Goal: Information Seeking & Learning: Learn about a topic

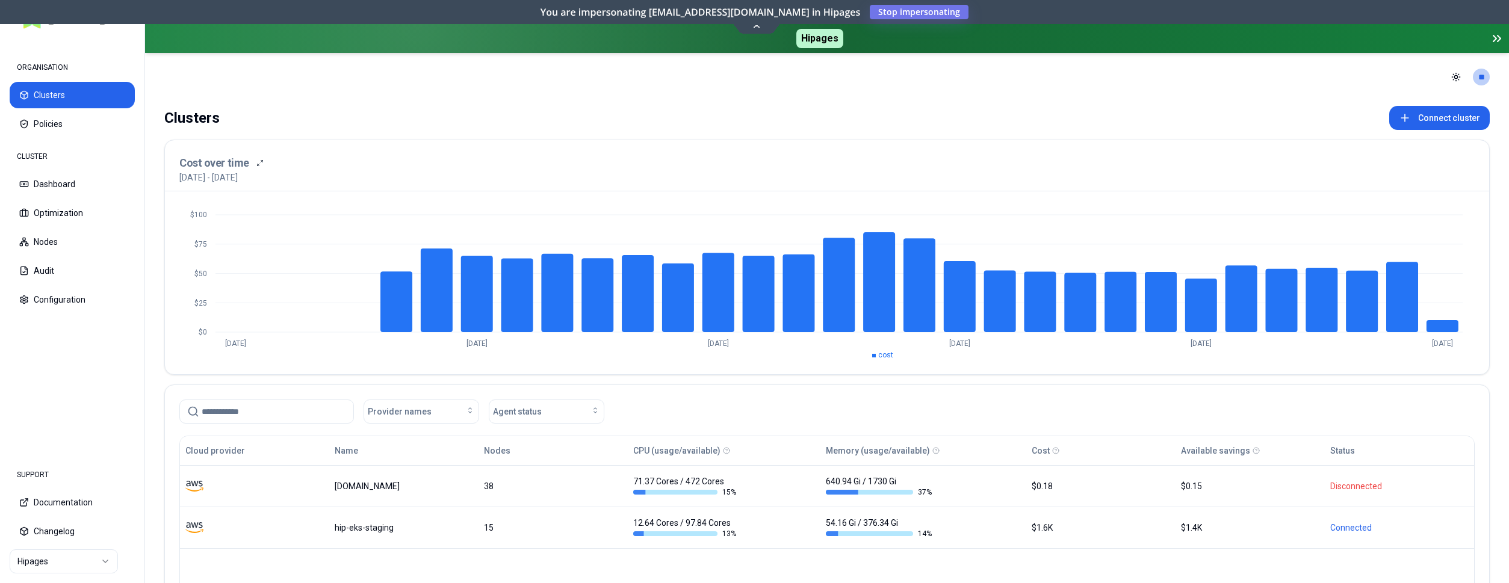
click at [85, 556] on html "ORGANISATION Clusters Policies CLUSTER Dashboard Optimization Nodes Audit Confi…" at bounding box center [754, 291] width 1509 height 583
click at [84, 391] on html "ORGANISATION Clusters Policies CLUSTER Dashboard Optimization Nodes Audit Confi…" at bounding box center [754, 291] width 1509 height 583
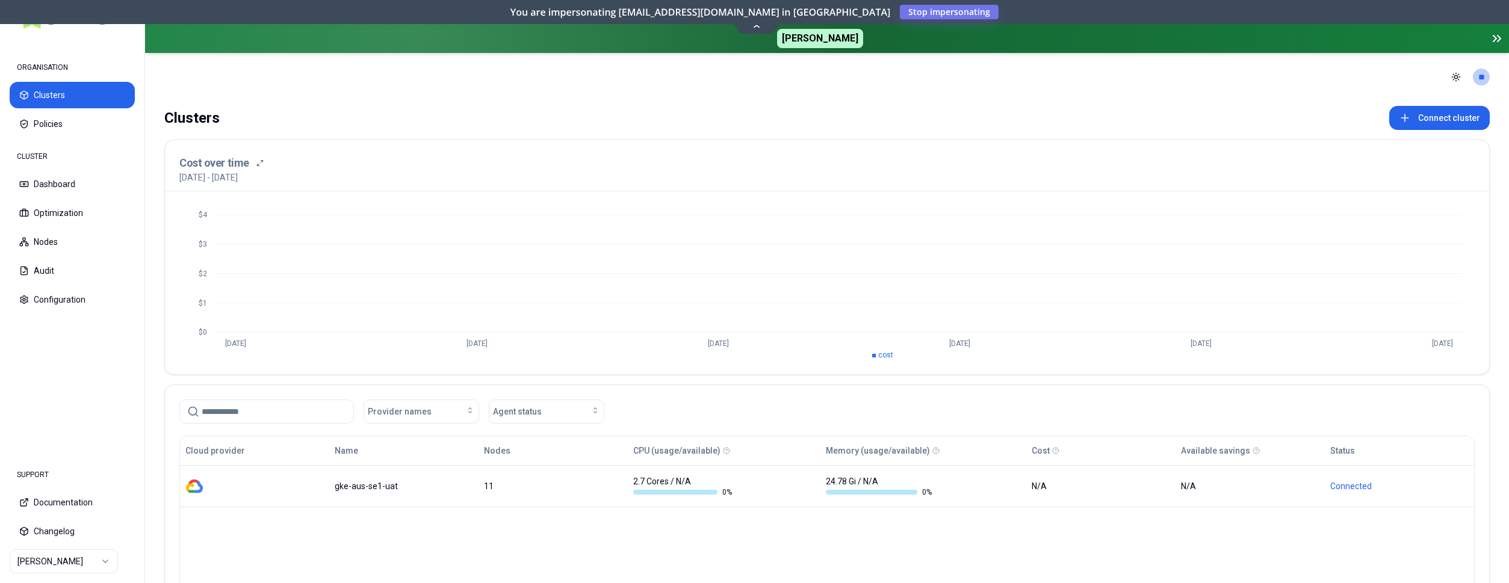
click at [329, 100] on header "Toggle theme **" at bounding box center [827, 77] width 1364 height 48
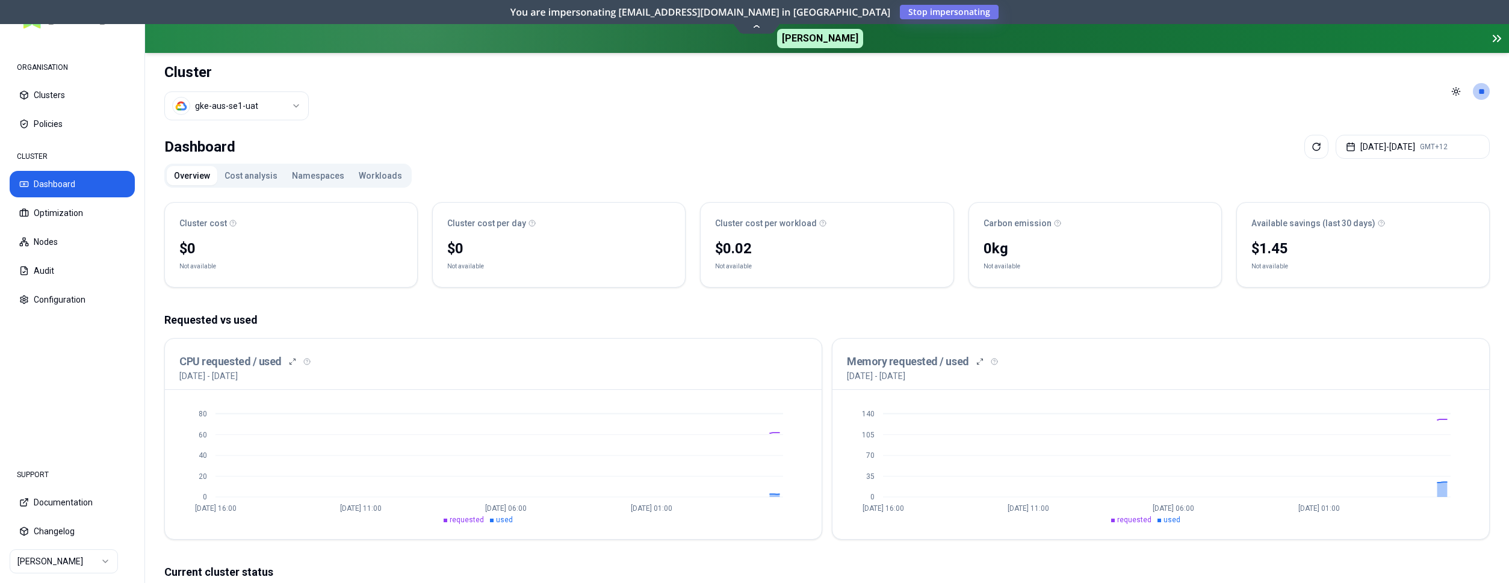
click at [420, 305] on div "Cluster cost $0 Not available Cluster cost per day $0 Not available Cluster cos…" at bounding box center [826, 555] width 1325 height 725
click at [374, 111] on header "Cluster gke-aus-se1-uat Toggle theme **" at bounding box center [827, 91] width 1364 height 77
click at [42, 89] on button "Clusters" at bounding box center [72, 95] width 125 height 26
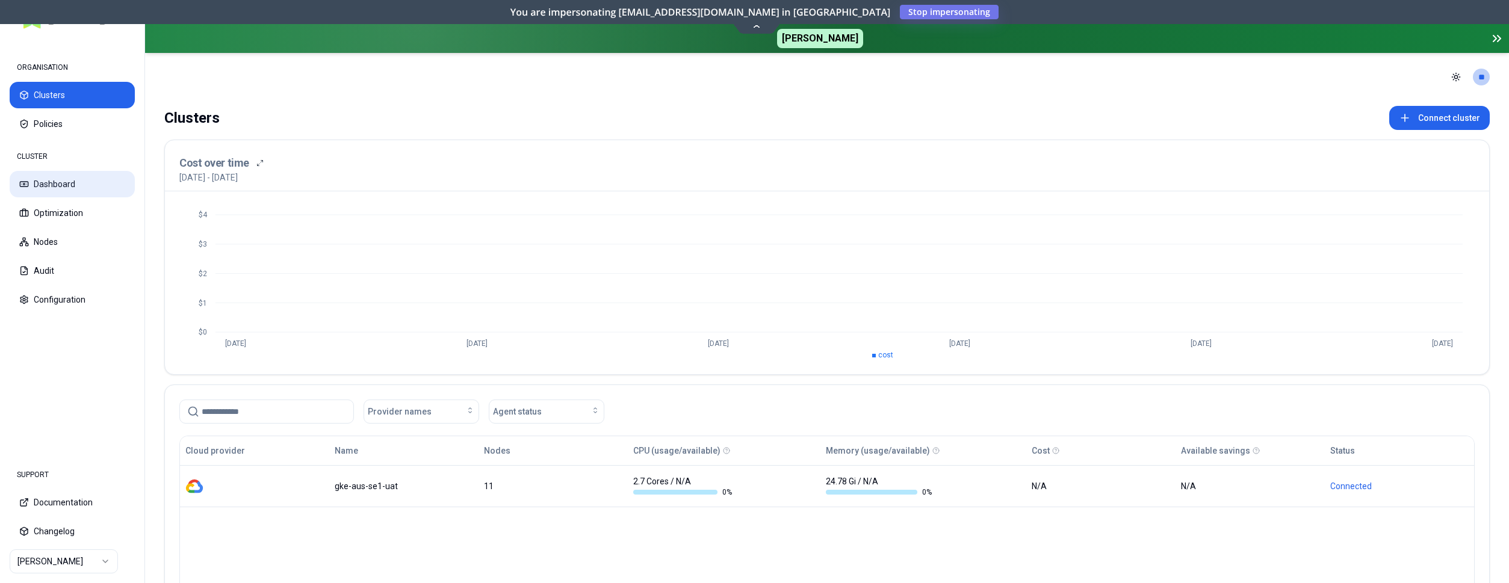
click at [49, 184] on button "Dashboard" at bounding box center [72, 184] width 125 height 26
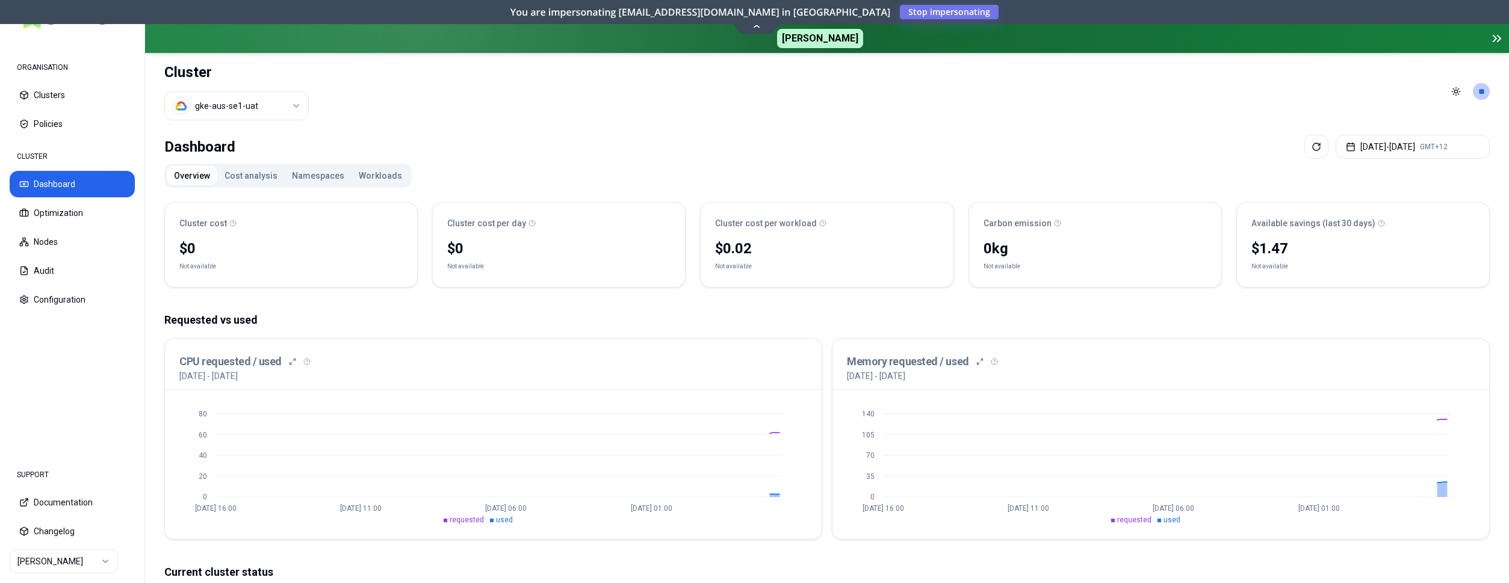
click at [308, 175] on button "Namespaces" at bounding box center [318, 175] width 67 height 19
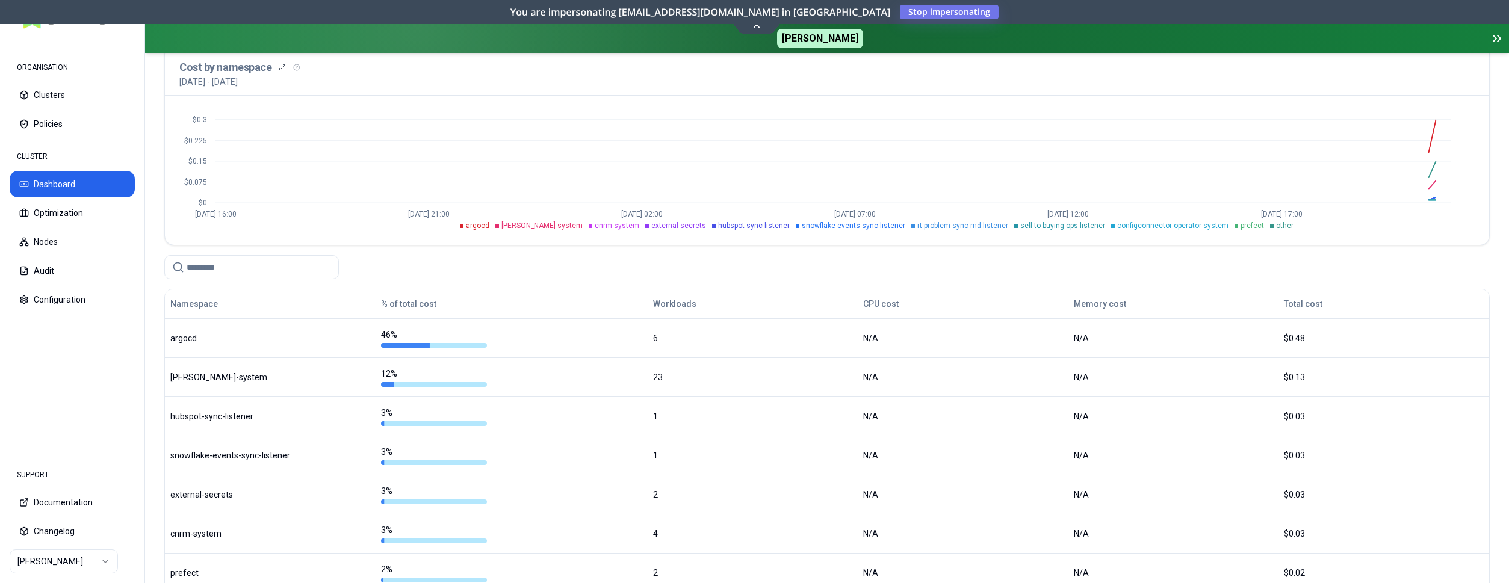
scroll to position [184, 0]
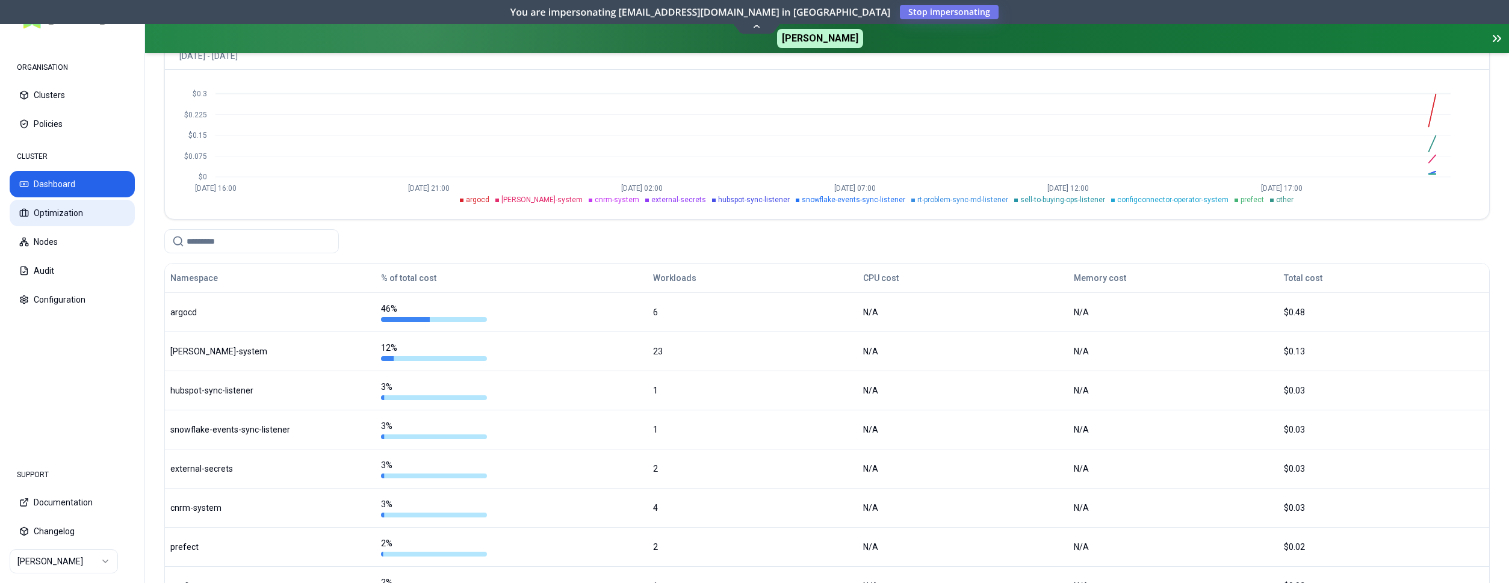
click at [84, 210] on button "Optimization" at bounding box center [72, 213] width 125 height 26
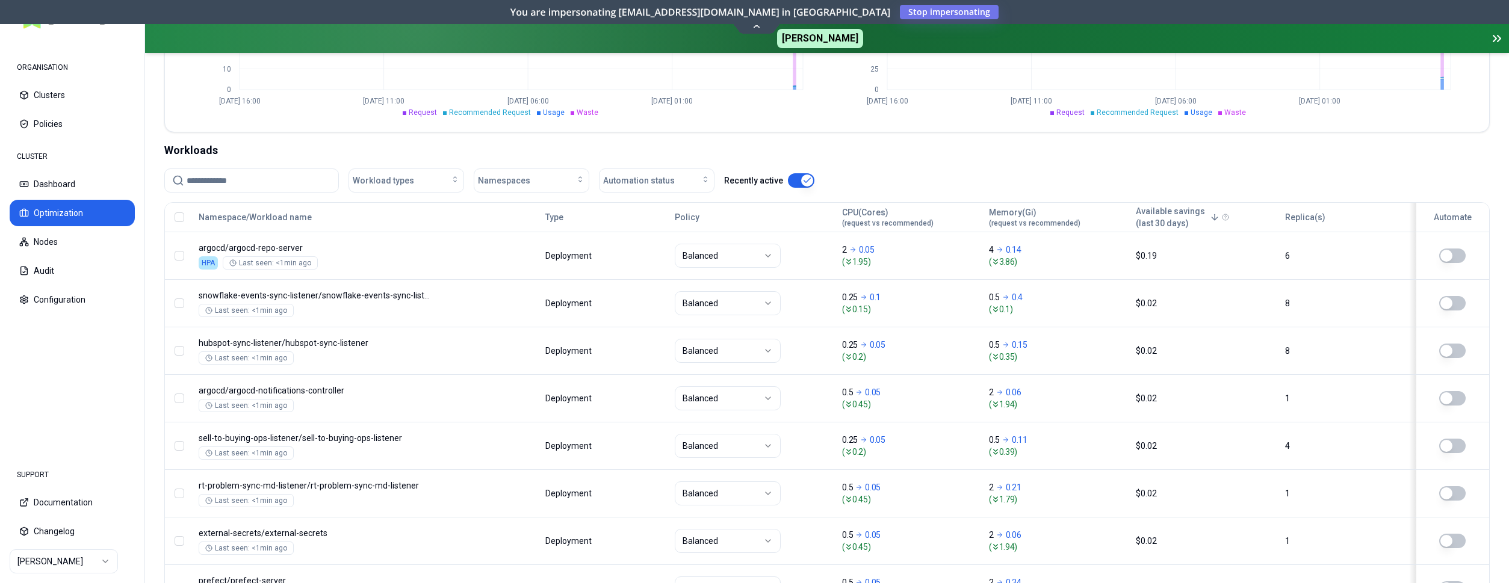
scroll to position [556, 0]
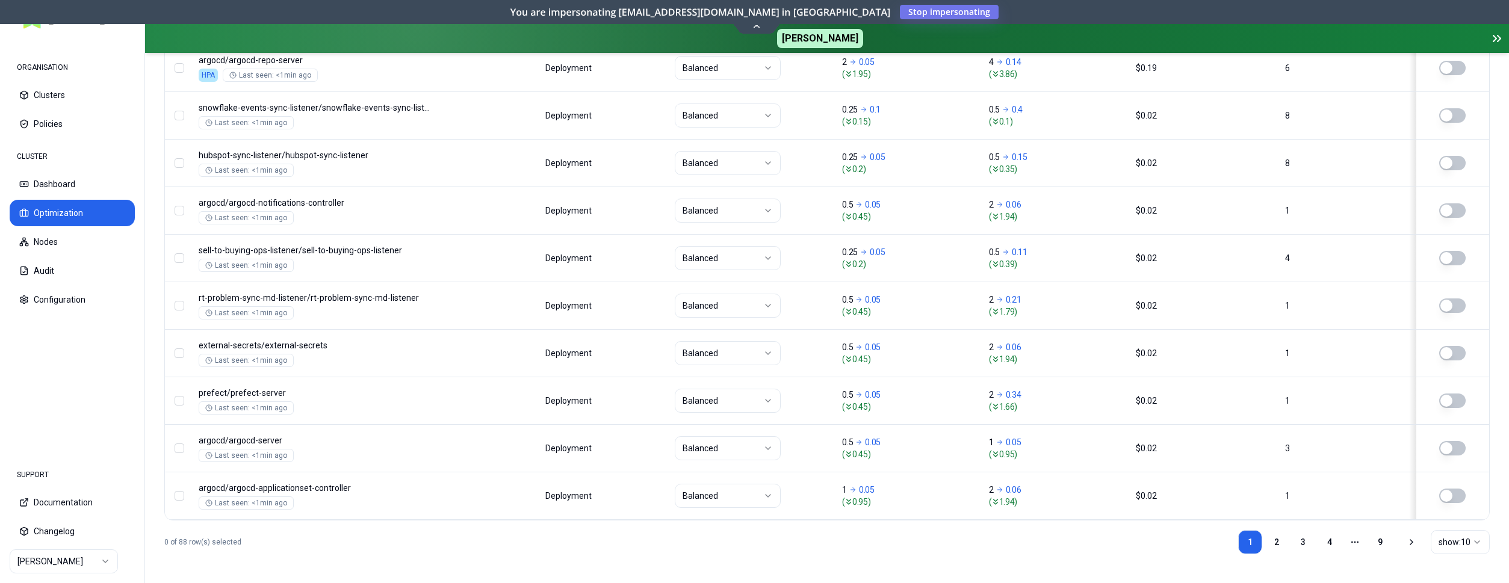
click at [1449, 542] on html "ORGANISATION Clusters Policies CLUSTER Dashboard Optimization Nodes Audit Confi…" at bounding box center [754, 291] width 1509 height 583
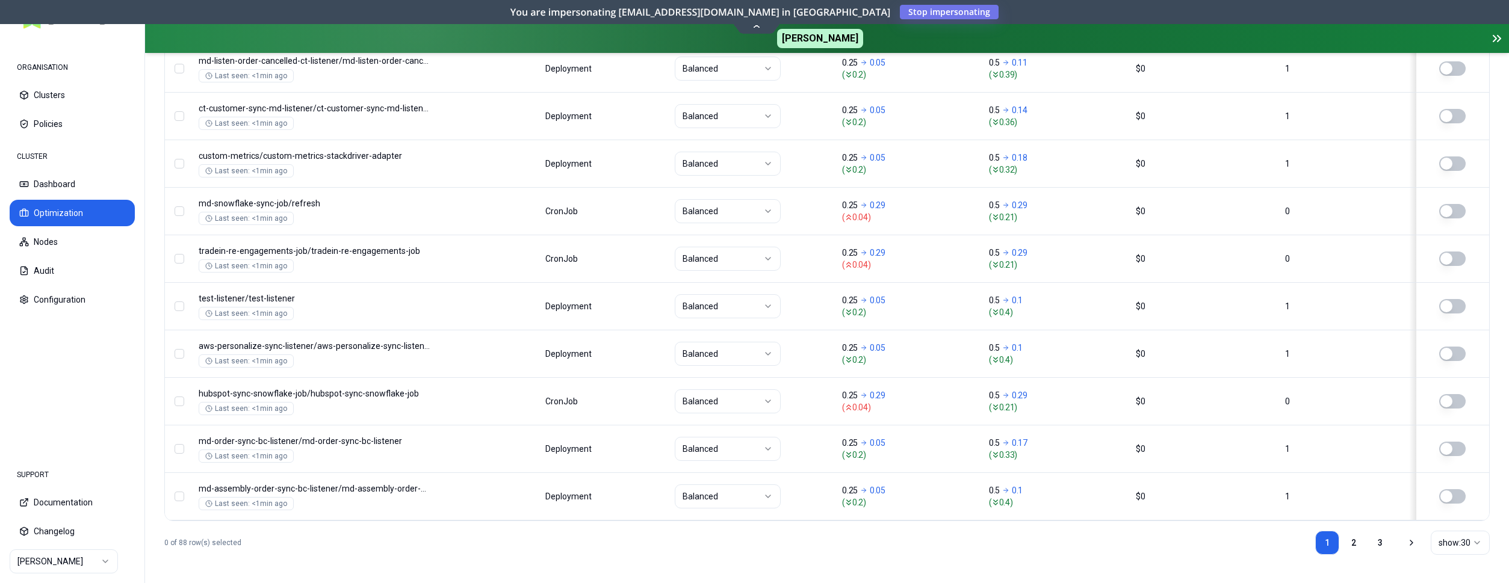
scroll to position [1507, 0]
click at [1358, 540] on link "2" at bounding box center [1354, 542] width 24 height 24
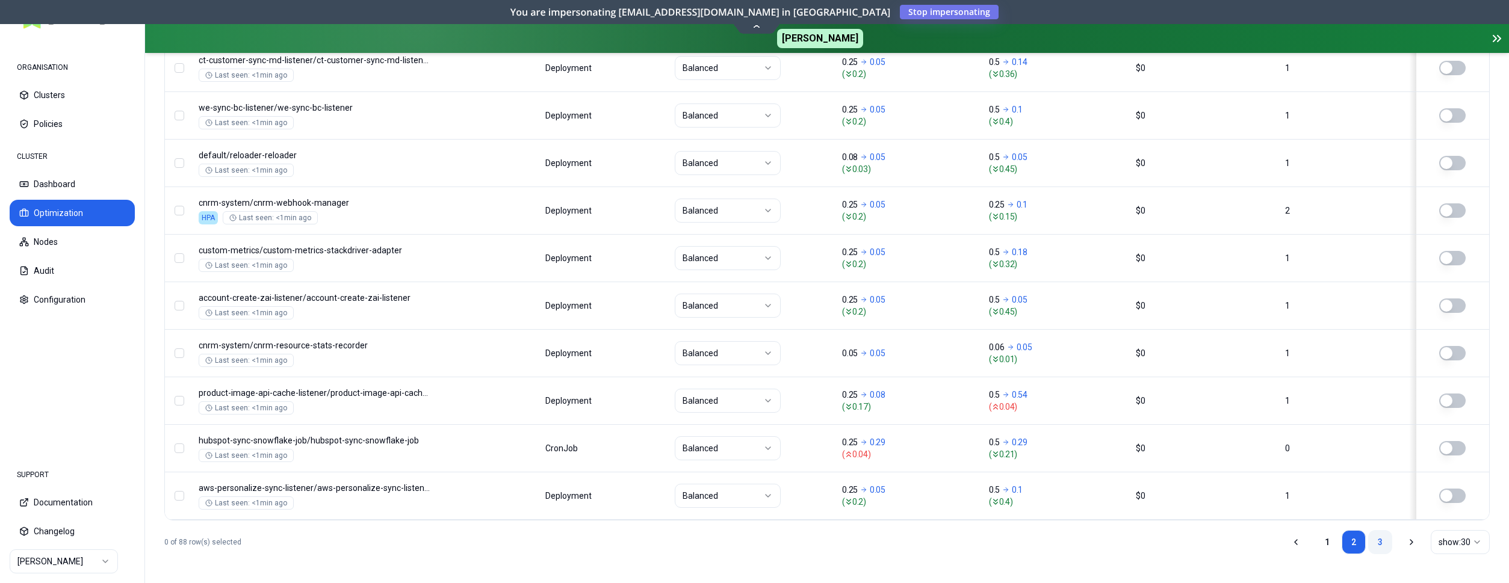
click at [1386, 537] on link "3" at bounding box center [1380, 542] width 24 height 24
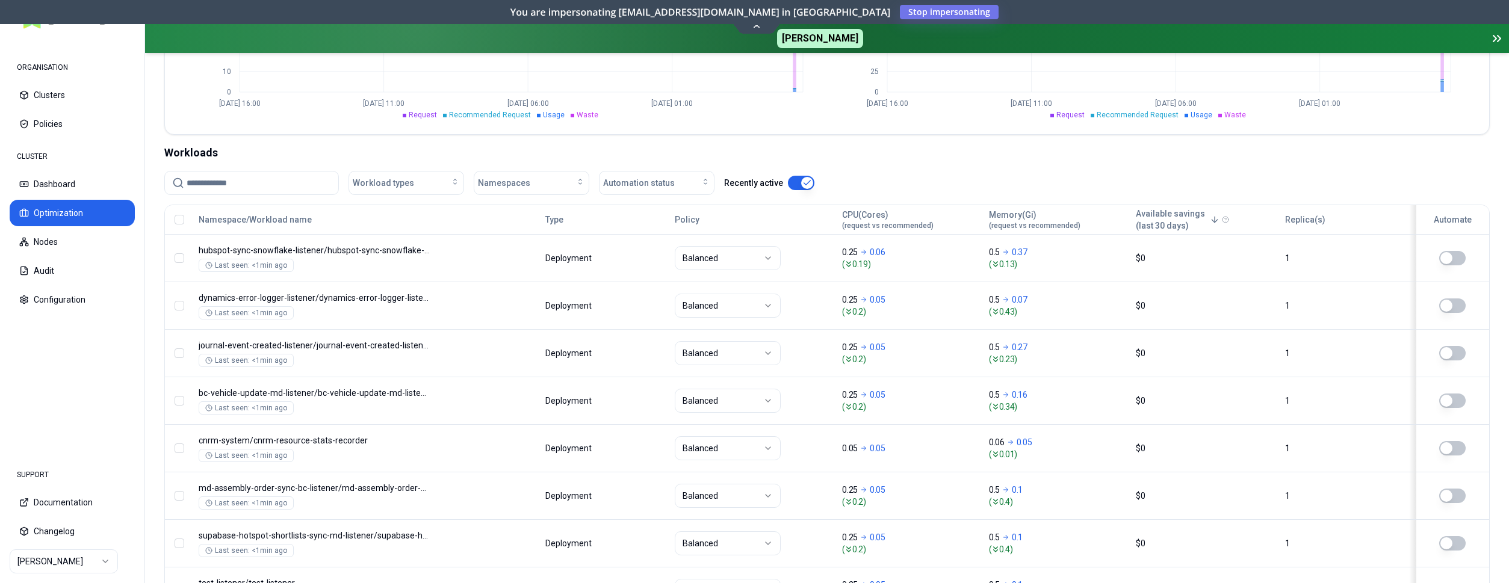
scroll to position [368, 0]
click at [66, 437] on nav "ORGANISATION Clusters Policies CLUSTER Dashboard Optimization Nodes Audit Confi…" at bounding box center [72, 246] width 144 height 415
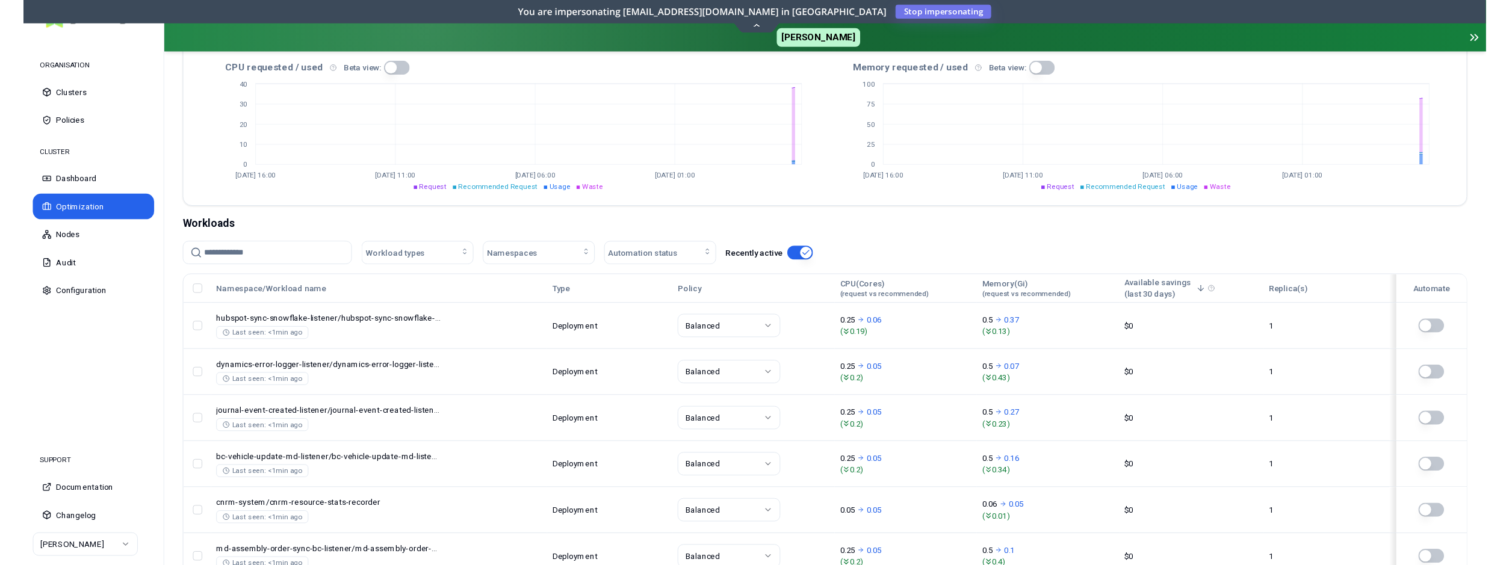
scroll to position [0, 0]
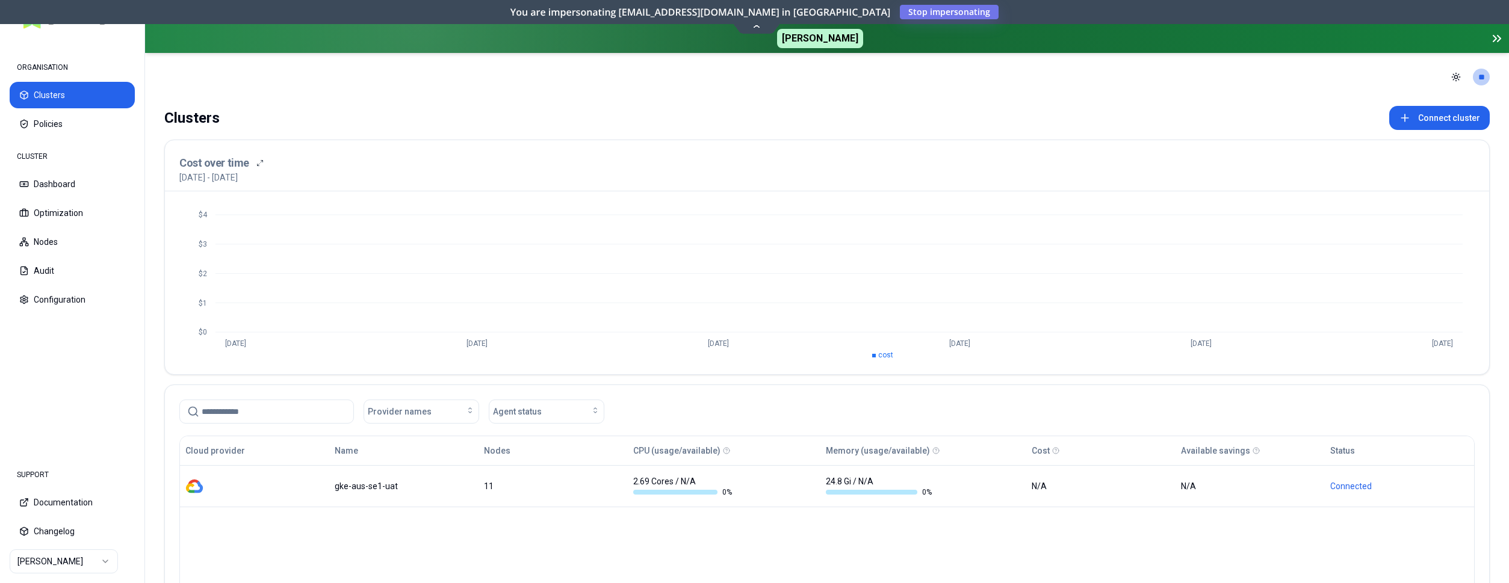
click at [300, 107] on div "Clusters Connect cluster" at bounding box center [826, 118] width 1325 height 24
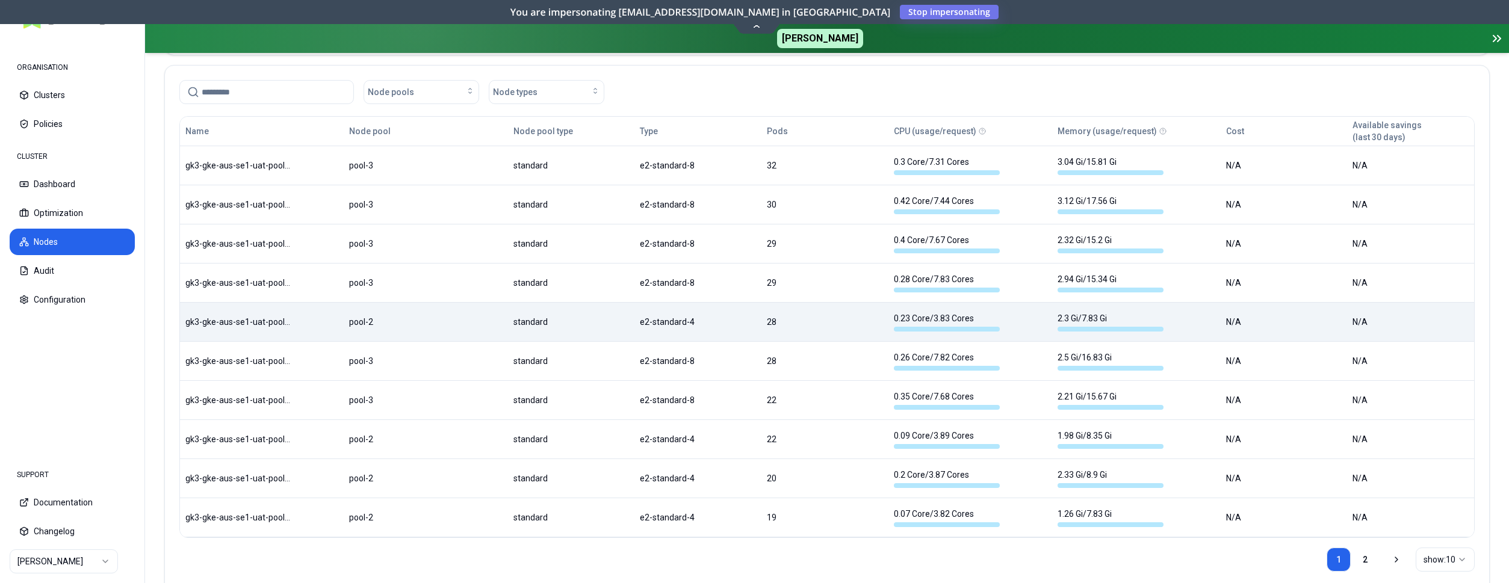
scroll to position [347, 0]
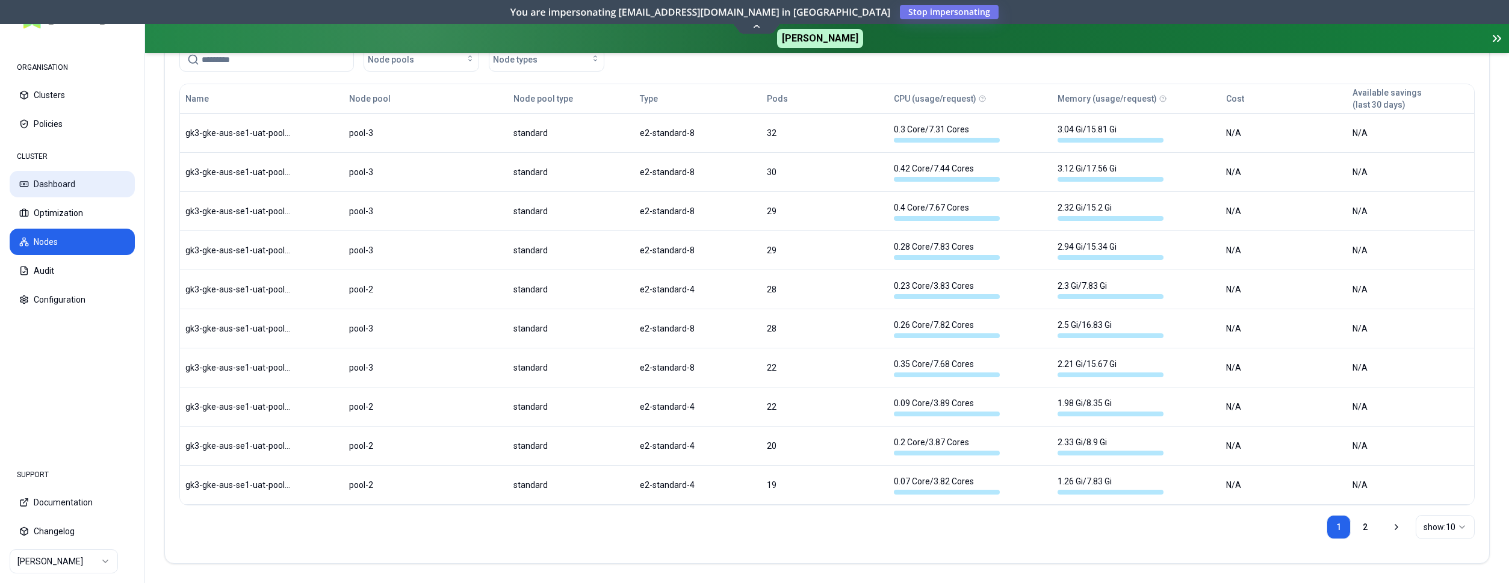
click at [55, 184] on button "Dashboard" at bounding box center [72, 184] width 125 height 26
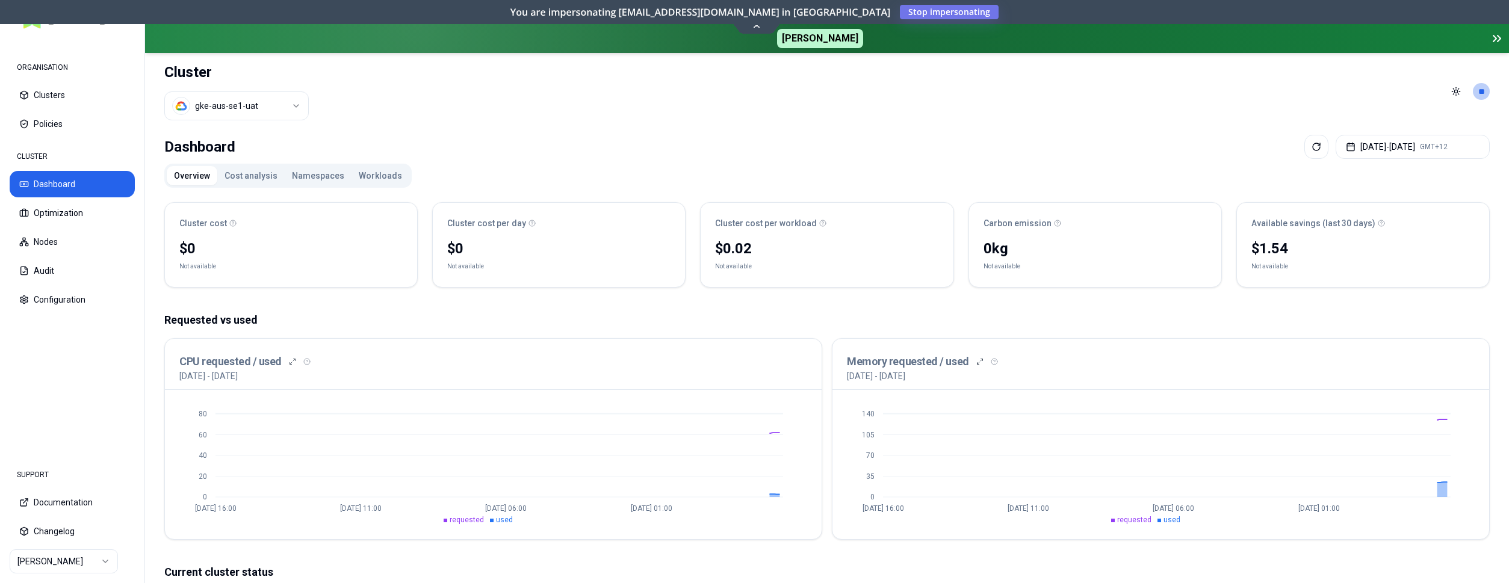
click at [364, 169] on button "Workloads" at bounding box center [380, 175] width 58 height 19
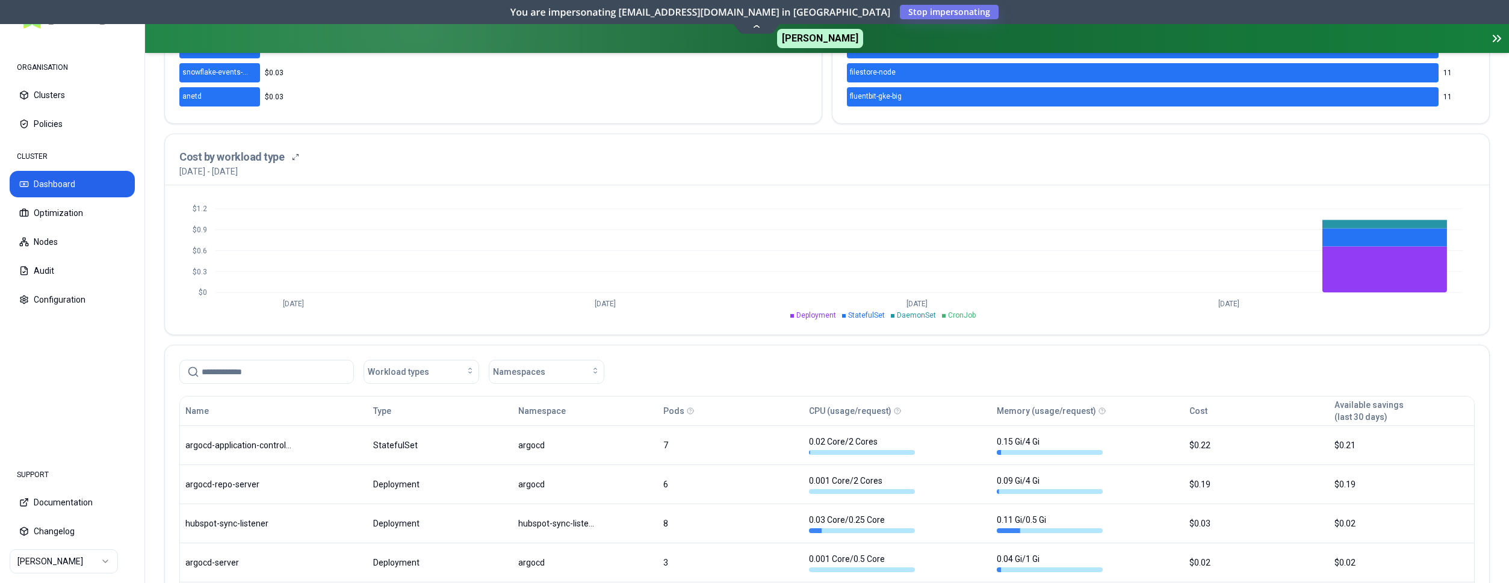
scroll to position [430, 0]
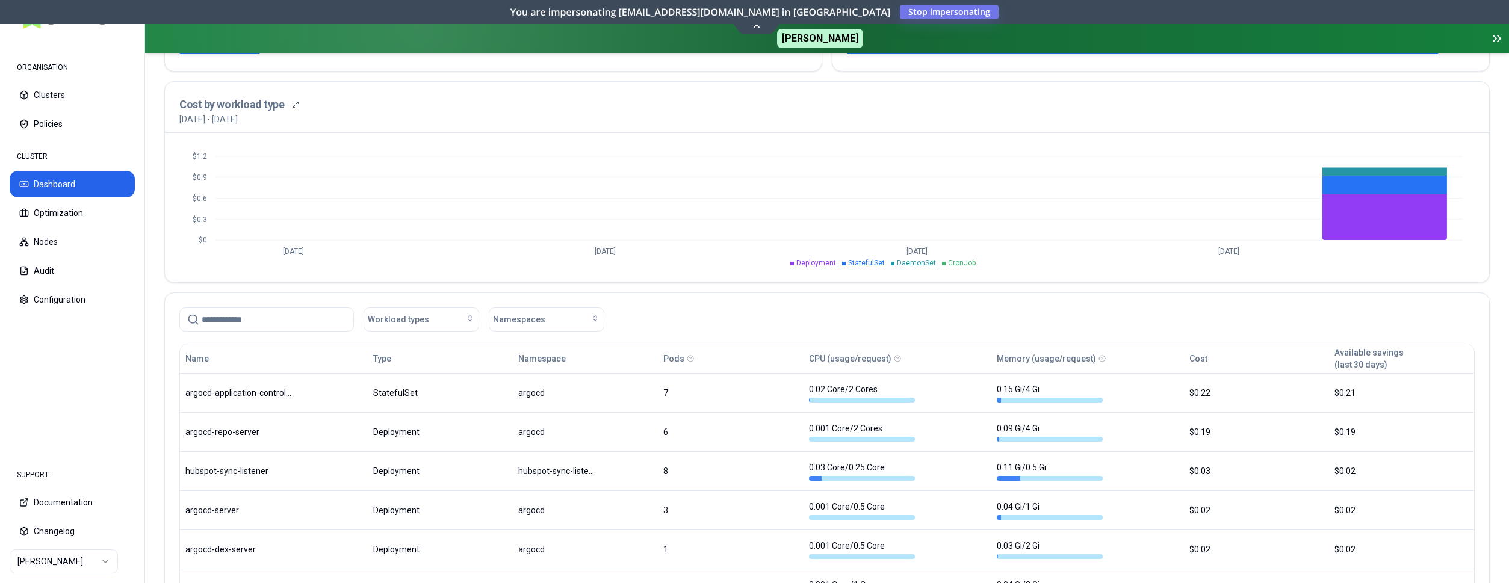
click at [315, 321] on input at bounding box center [274, 319] width 144 height 23
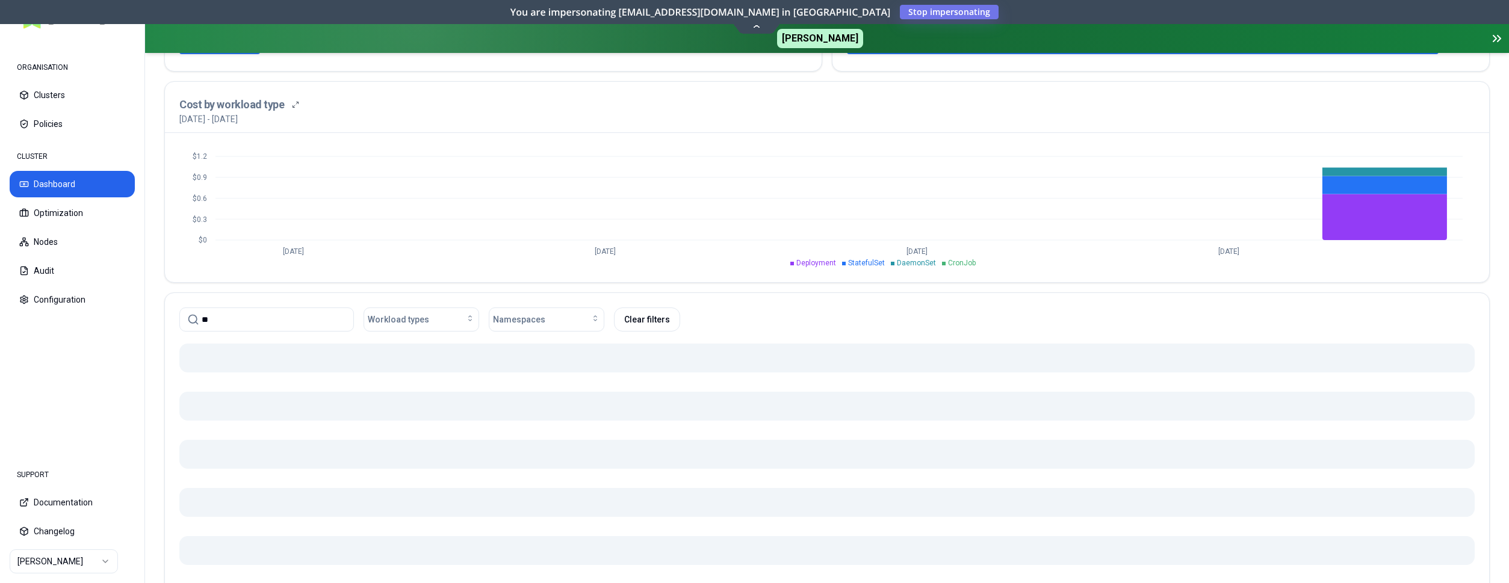
type input "*"
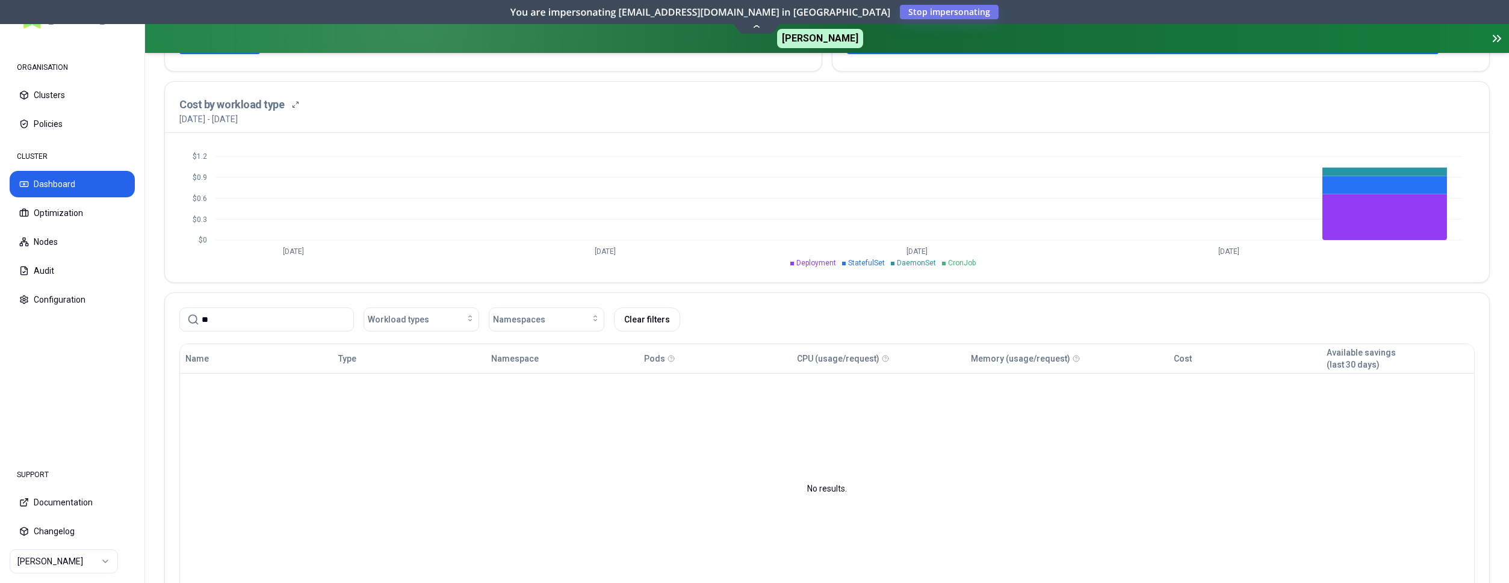
type input "*"
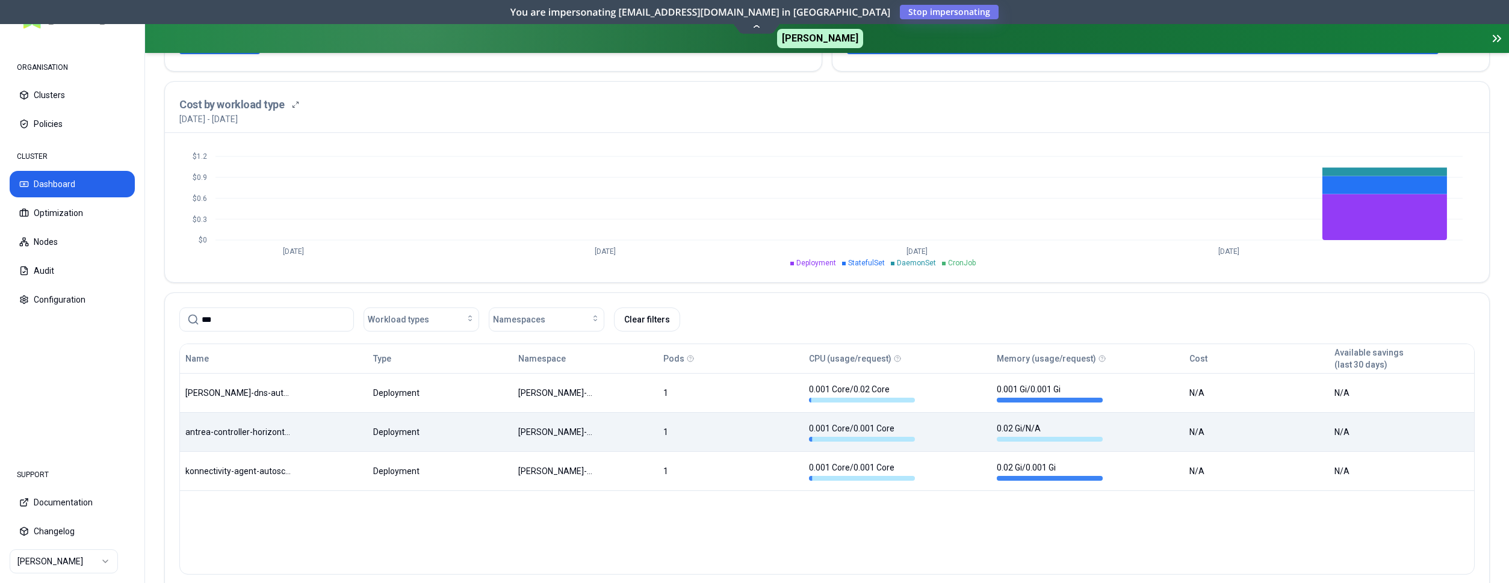
type input "***"
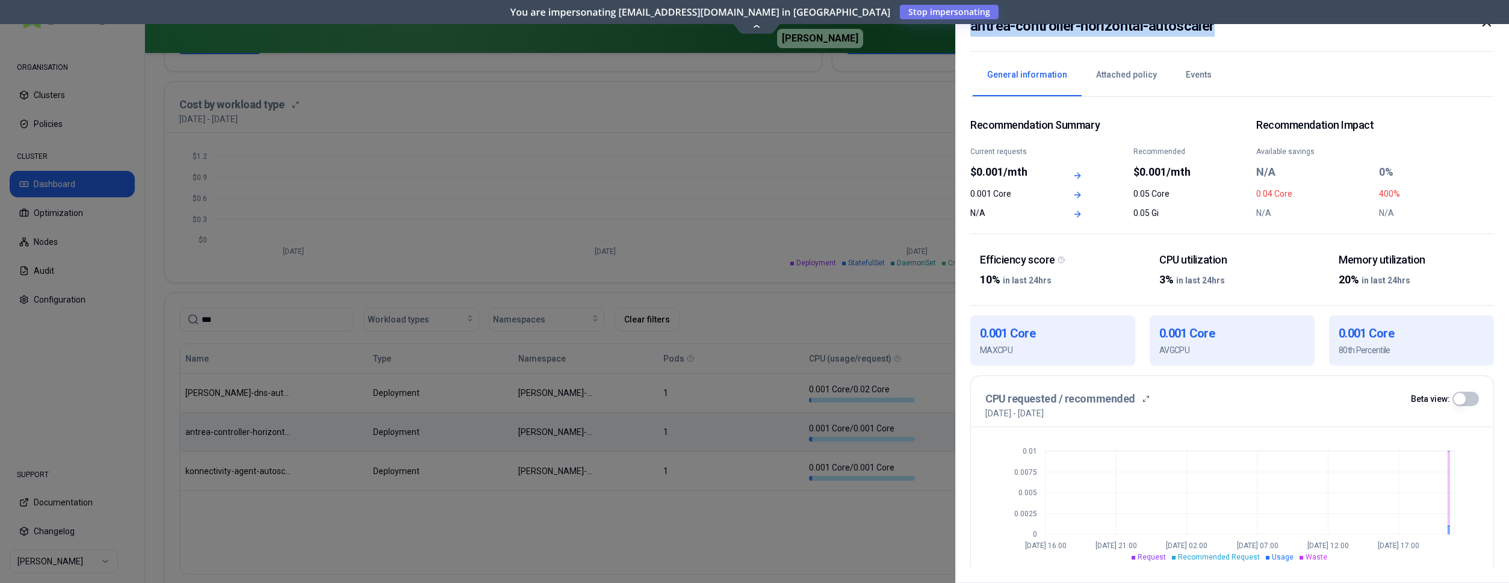
drag, startPoint x: 1210, startPoint y: 26, endPoint x: 971, endPoint y: 31, distance: 239.0
click at [971, 31] on div "antrea-controller-horizontal-autoscaler" at bounding box center [1232, 33] width 524 height 37
copy h2 "antrea-controller-horizontal-autoscaler"
click at [97, 424] on div at bounding box center [754, 291] width 1509 height 583
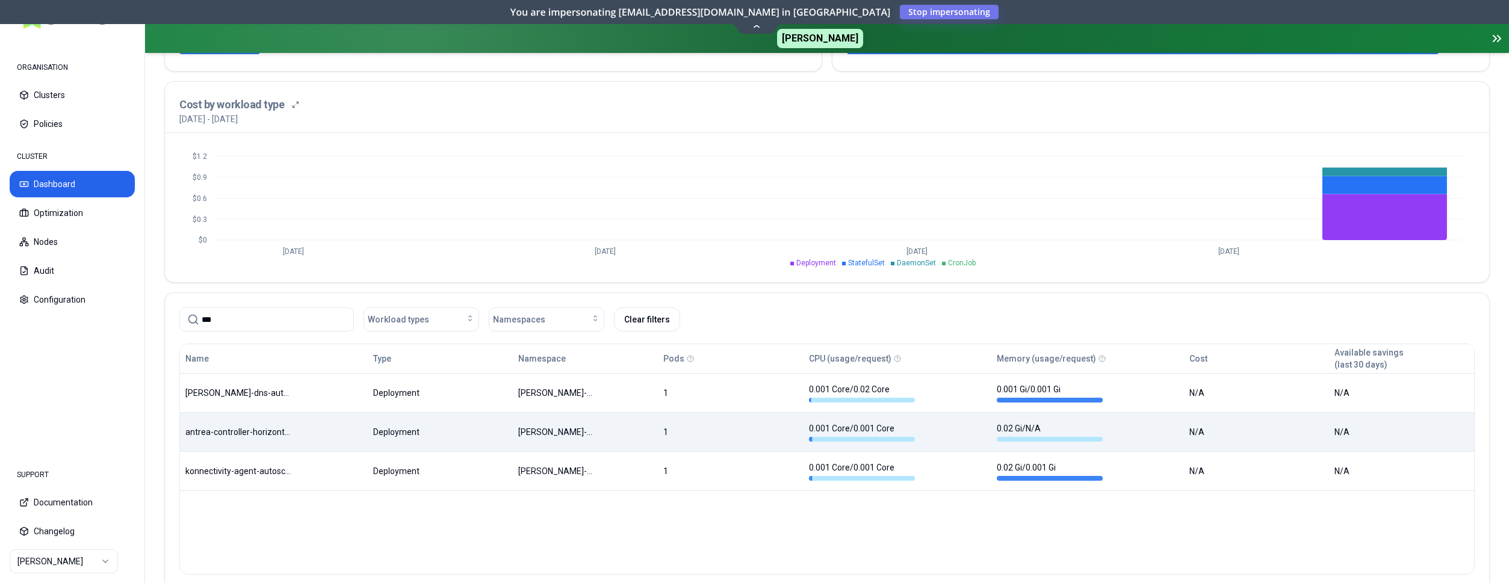
click at [251, 320] on input "***" at bounding box center [274, 319] width 144 height 23
drag, startPoint x: 266, startPoint y: 320, endPoint x: 129, endPoint y: 315, distance: 136.7
click at [202, 314] on input "***" at bounding box center [274, 319] width 144 height 23
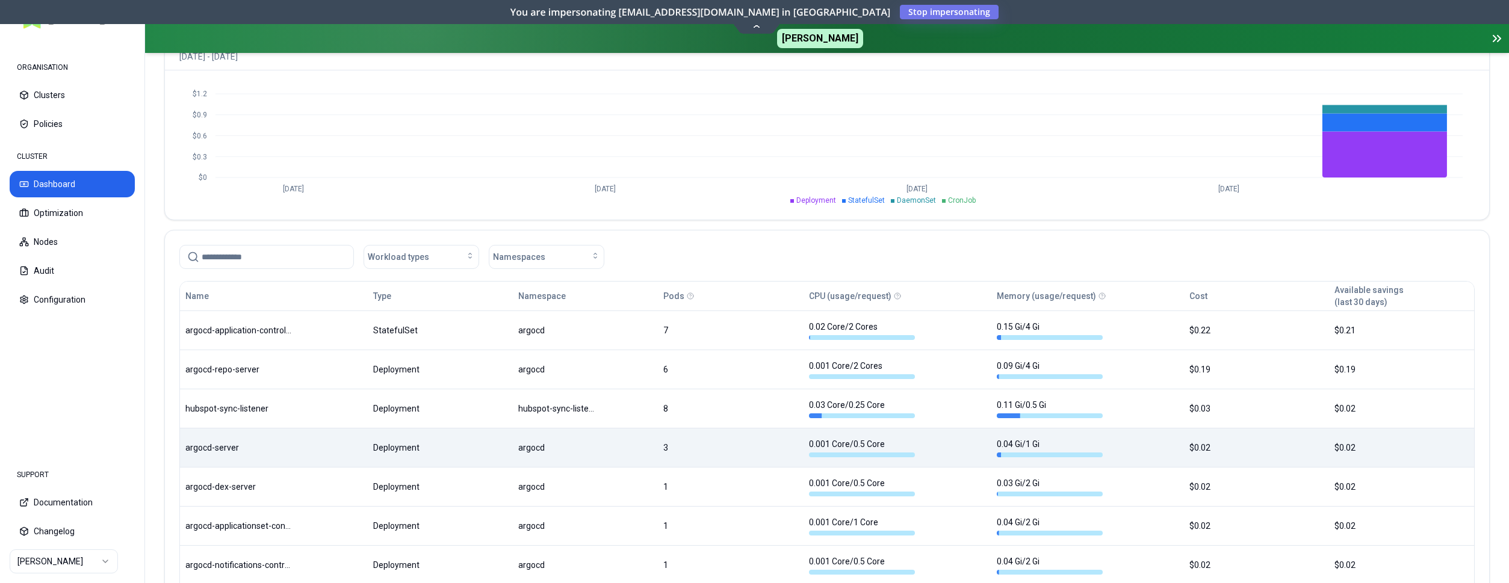
scroll to position [675, 0]
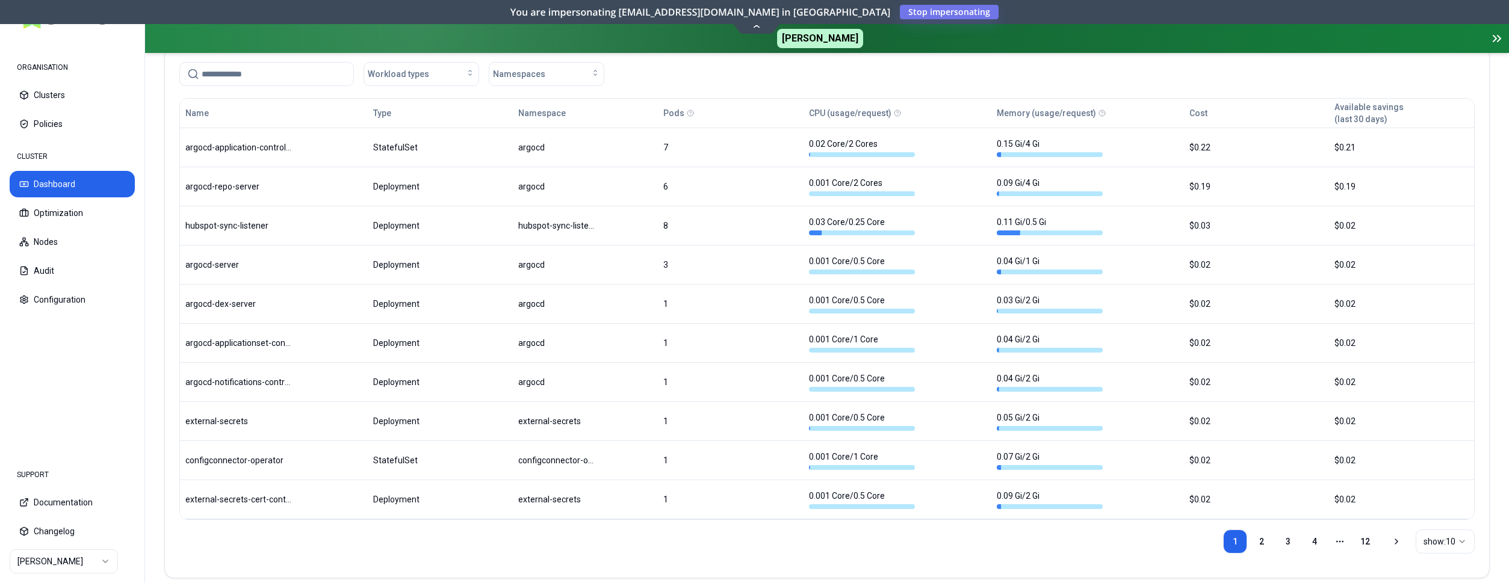
click at [1435, 540] on html "ORGANISATION Clusters Policies CLUSTER Dashboard Optimization Nodes Audit Confi…" at bounding box center [754, 291] width 1509 height 583
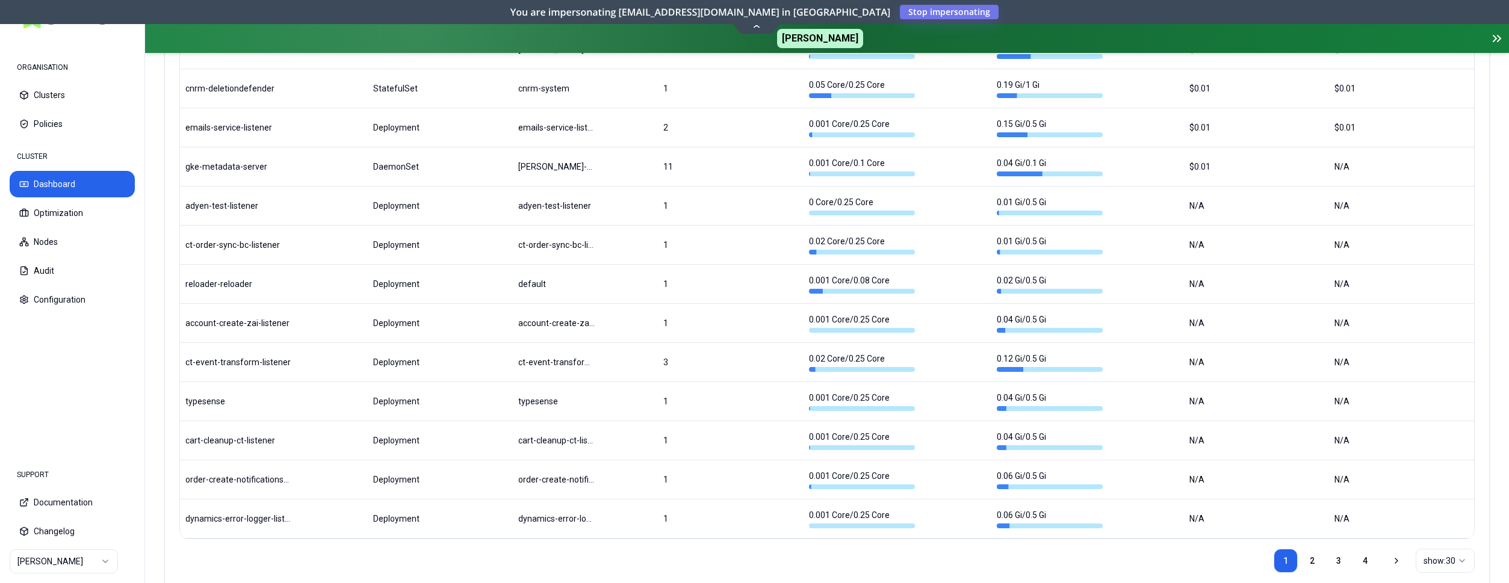
scroll to position [1472, 0]
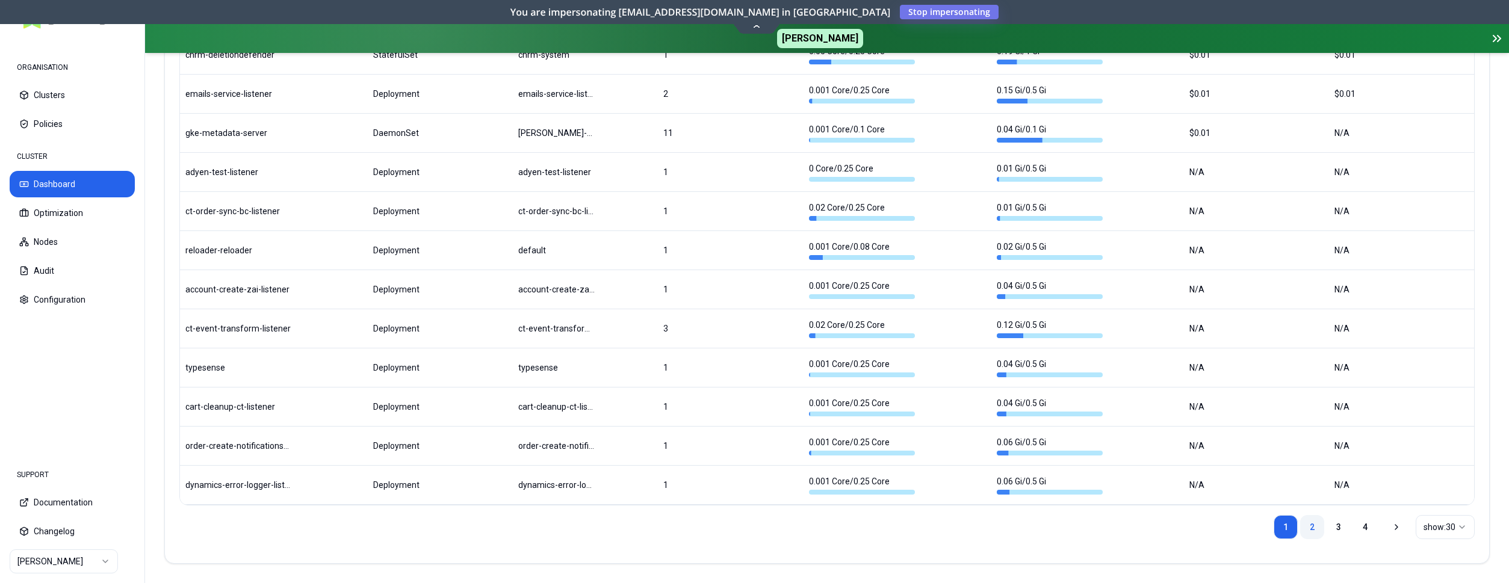
click at [1314, 525] on link "2" at bounding box center [1312, 527] width 24 height 24
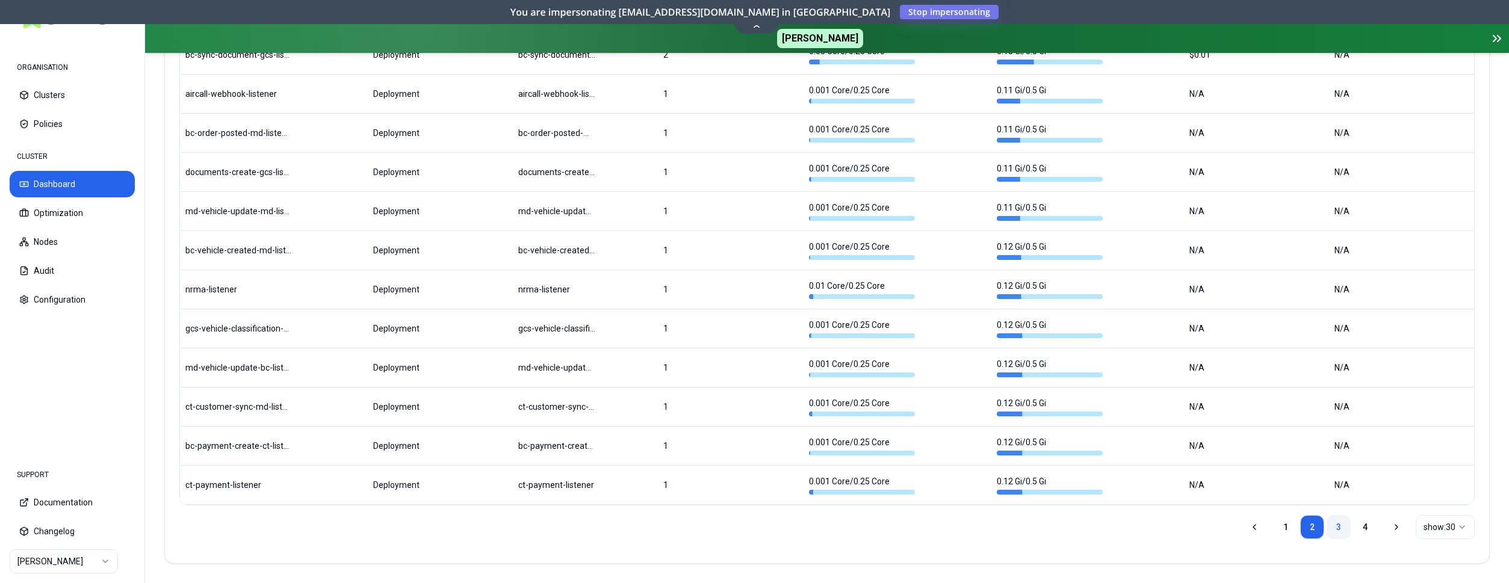
click at [1337, 529] on link "3" at bounding box center [1338, 527] width 24 height 24
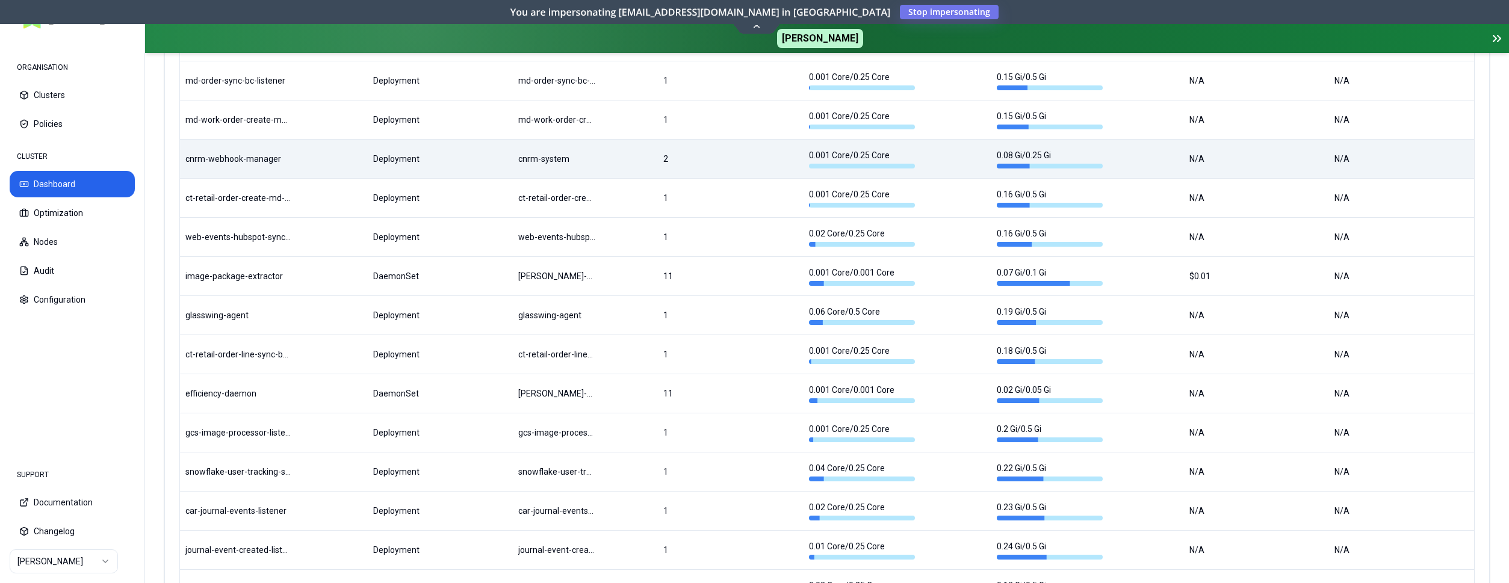
scroll to position [1017, 0]
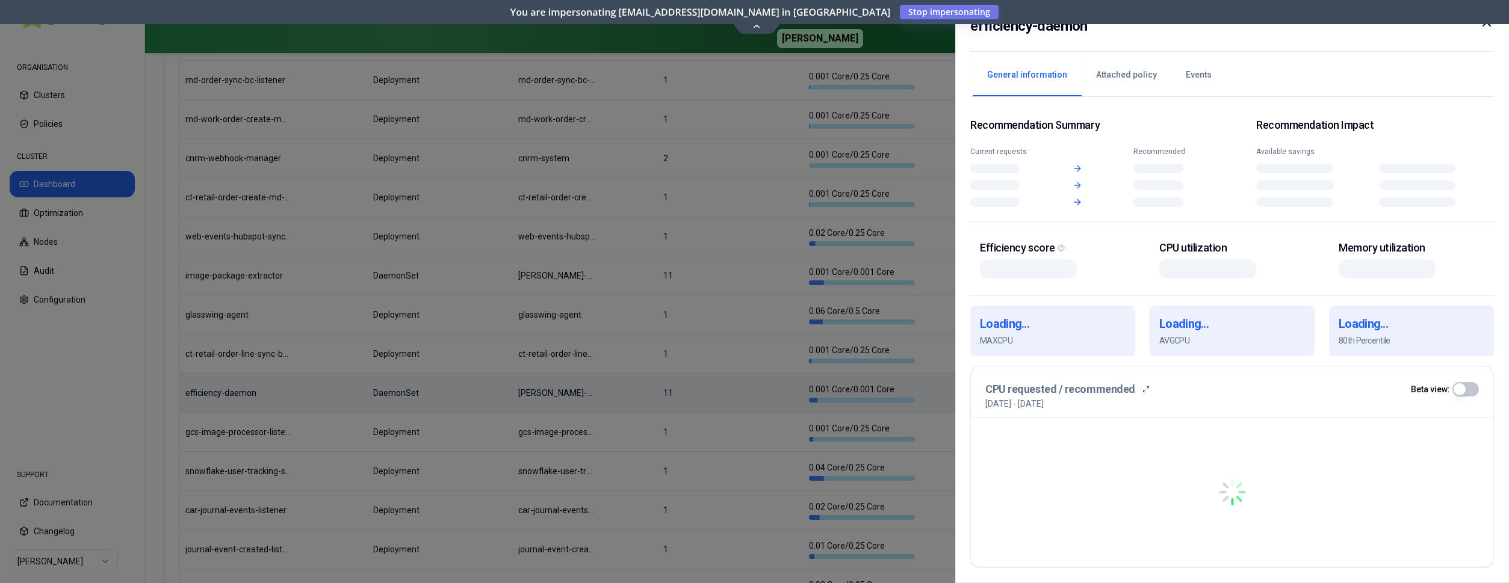
scroll to position [1017, 0]
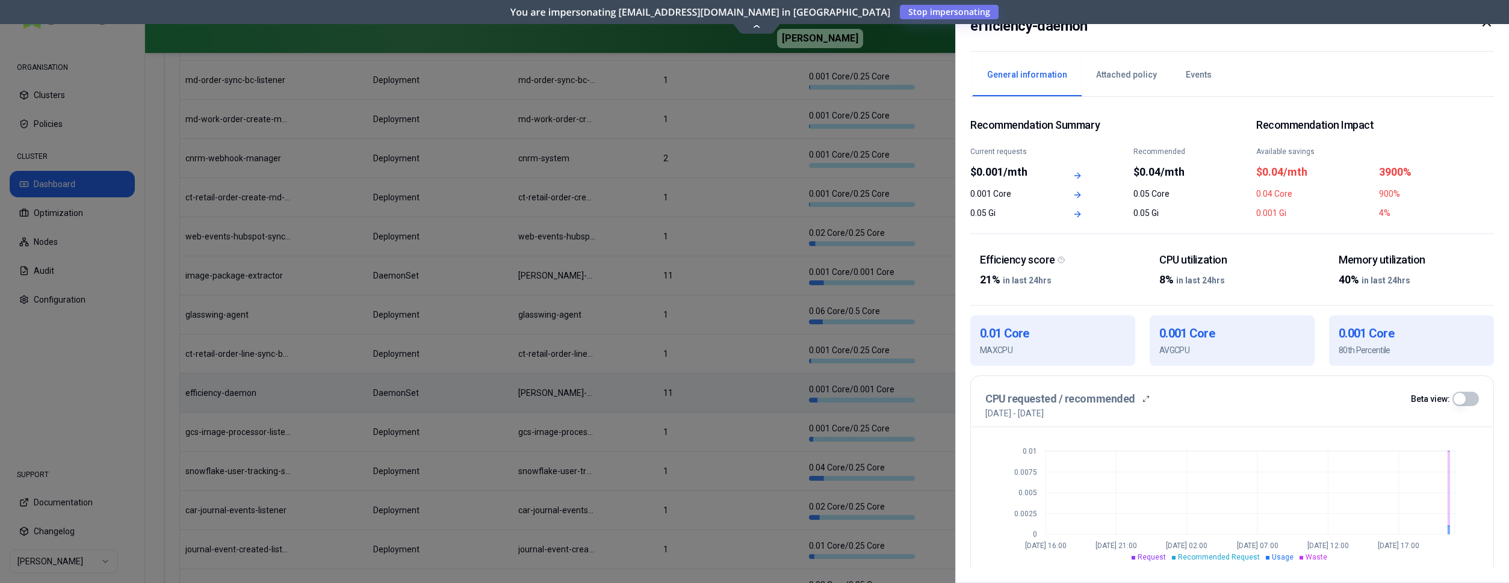
drag, startPoint x: 272, startPoint y: 391, endPoint x: 223, endPoint y: 389, distance: 49.4
drag, startPoint x: 1094, startPoint y: 26, endPoint x: 959, endPoint y: 28, distance: 134.8
click at [967, 22] on div "efficiency-daemon General information Attached policy Events Recommendation Sum…" at bounding box center [1232, 291] width 554 height 583
copy h2 "efficiency-daemon"
click at [647, 265] on div at bounding box center [754, 291] width 1509 height 583
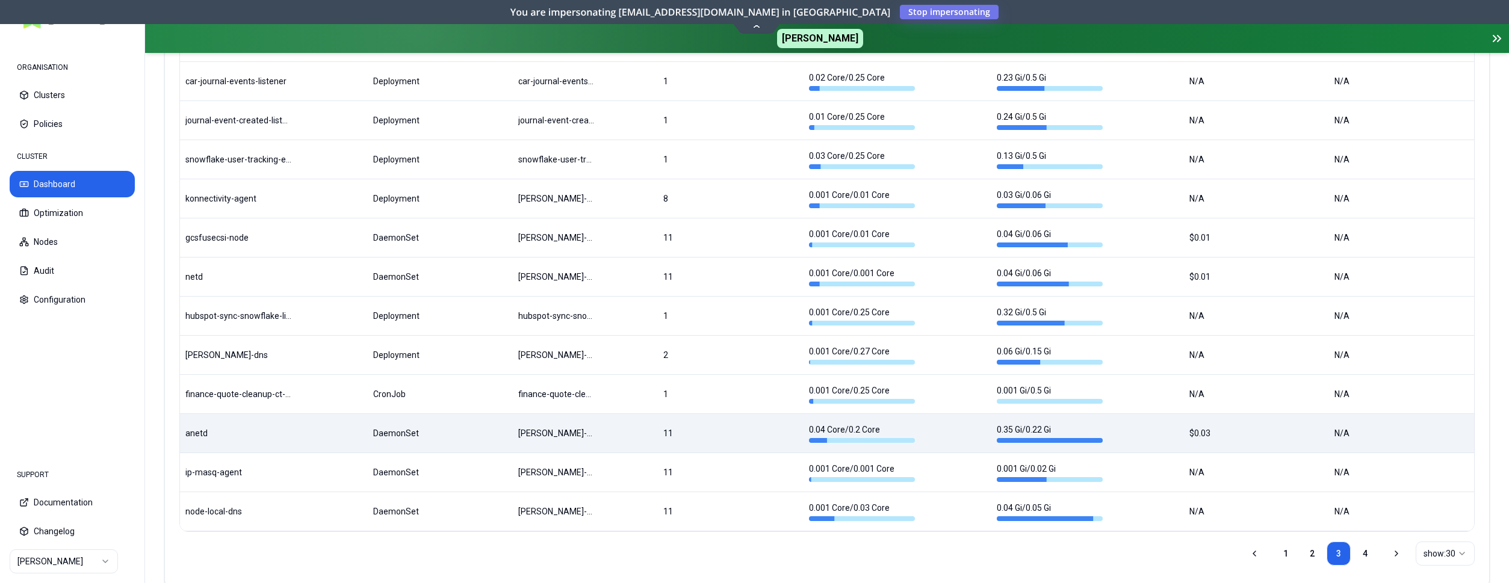
scroll to position [1446, 0]
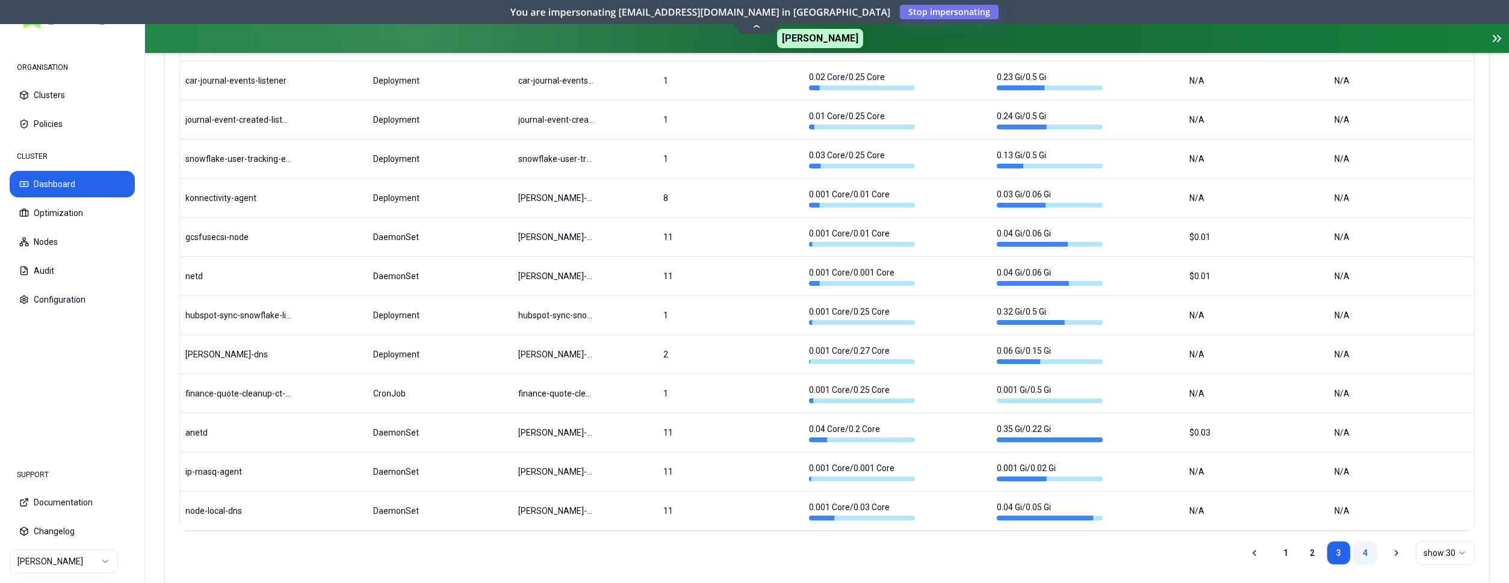
click at [1367, 552] on link "4" at bounding box center [1365, 553] width 24 height 24
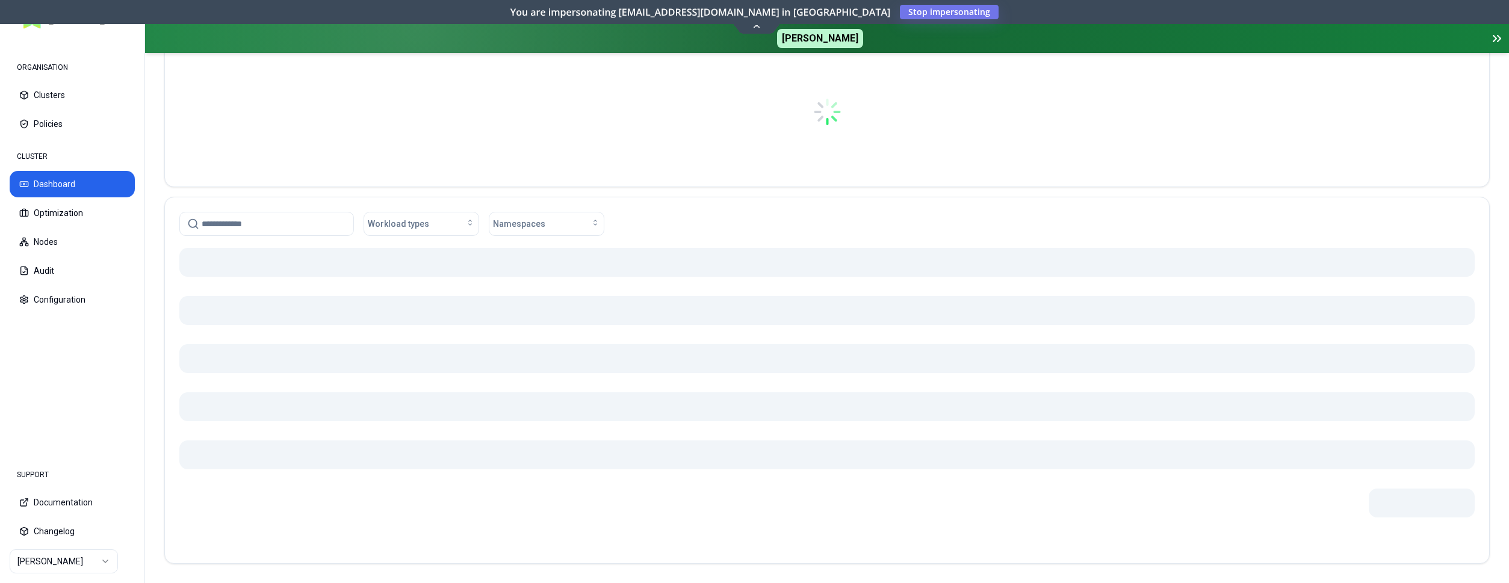
scroll to position [525, 0]
